Goal: Task Accomplishment & Management: Use online tool/utility

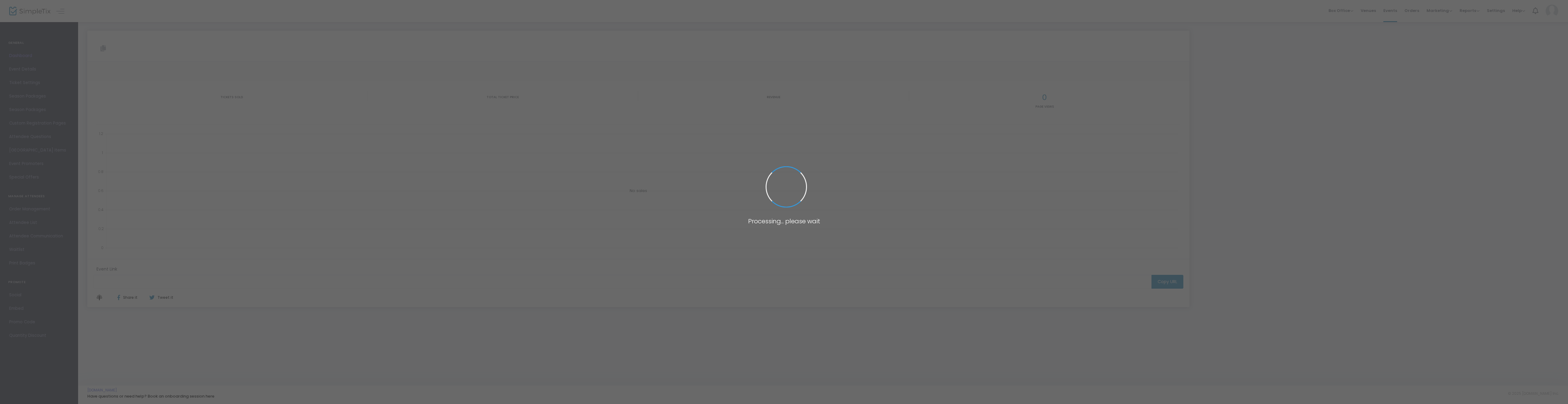
type input "[URL][DOMAIN_NAME]"
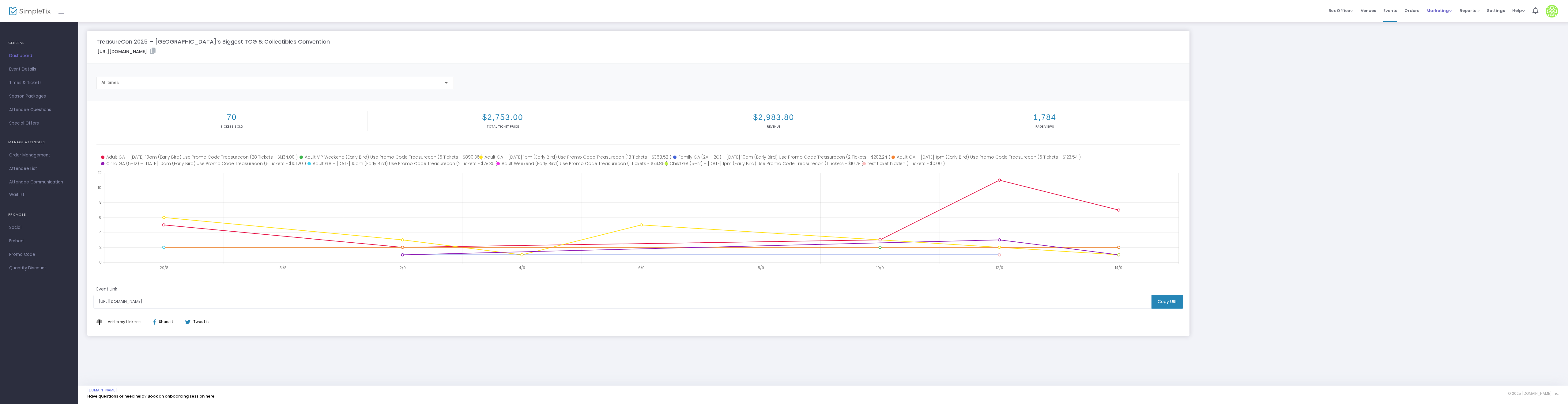
click at [1441, 10] on span "Marketing" at bounding box center [1440, 11] width 26 height 6
click at [1444, 20] on li "Promo Codes" at bounding box center [1451, 21] width 49 height 12
